Goal: Check status: Check status

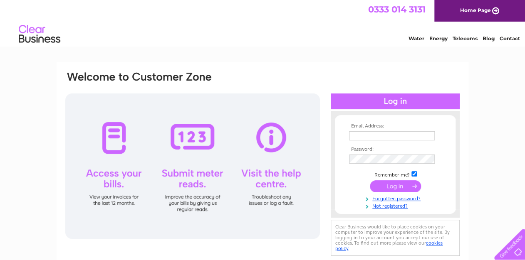
type input "southey.social@yahoo.com"
click at [393, 186] on input "submit" at bounding box center [395, 187] width 51 height 12
click at [441, 182] on td at bounding box center [395, 186] width 97 height 16
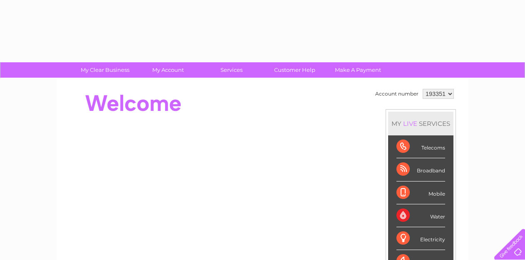
click at [416, 186] on div "Mobile" at bounding box center [420, 193] width 49 height 23
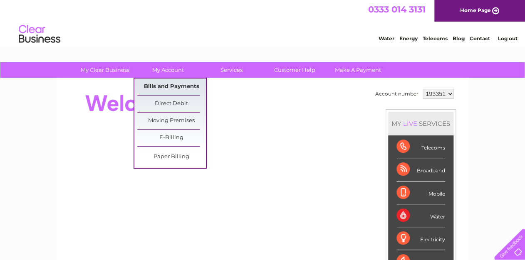
click at [158, 87] on link "Bills and Payments" at bounding box center [171, 87] width 69 height 17
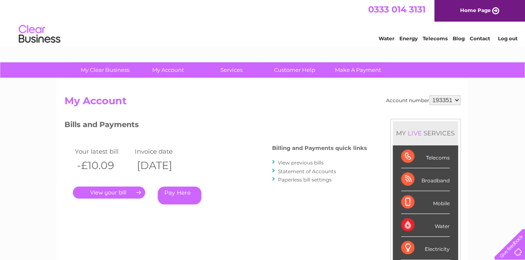
click at [122, 193] on link "." at bounding box center [109, 193] width 72 height 12
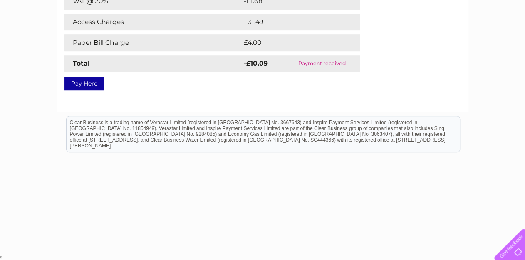
scroll to position [33, 0]
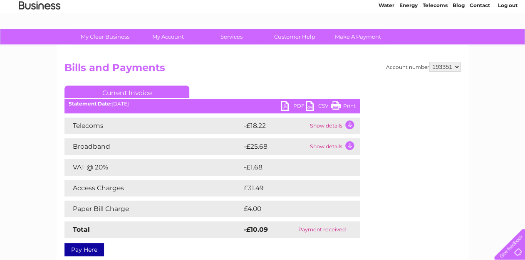
click at [349, 125] on td "Show details" at bounding box center [334, 126] width 52 height 17
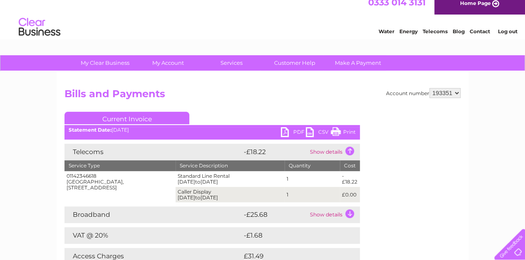
scroll to position [0, 0]
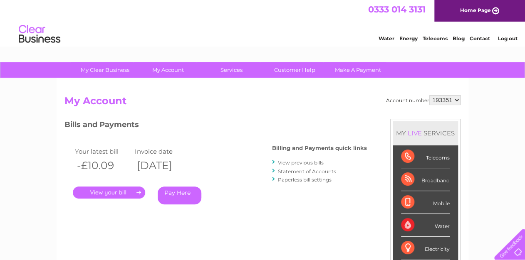
click at [509, 36] on link "Log out" at bounding box center [507, 38] width 20 height 6
